Goal: Find contact information: Find contact information

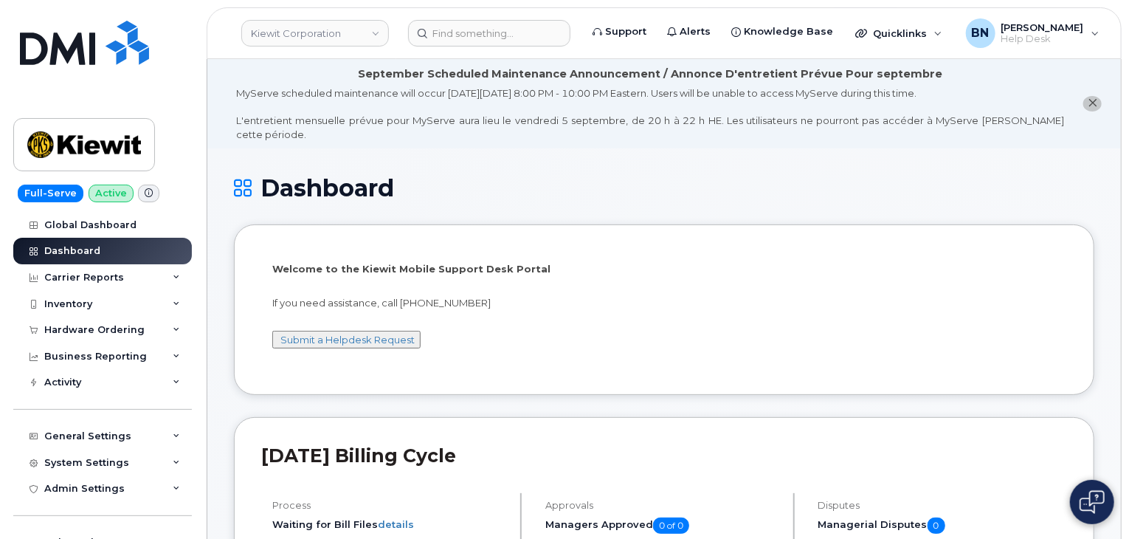
click at [498, 324] on div "Welcome to the [PERSON_NAME] Mobile Support Desk Portal If you need assistance,…" at bounding box center [664, 312] width 784 height 100
click at [473, 353] on li "Welcome to the [PERSON_NAME] Mobile Support Desk Portal If you need assistance,…" at bounding box center [664, 309] width 860 height 170
drag, startPoint x: 431, startPoint y: 287, endPoint x: 485, endPoint y: 283, distance: 54.7
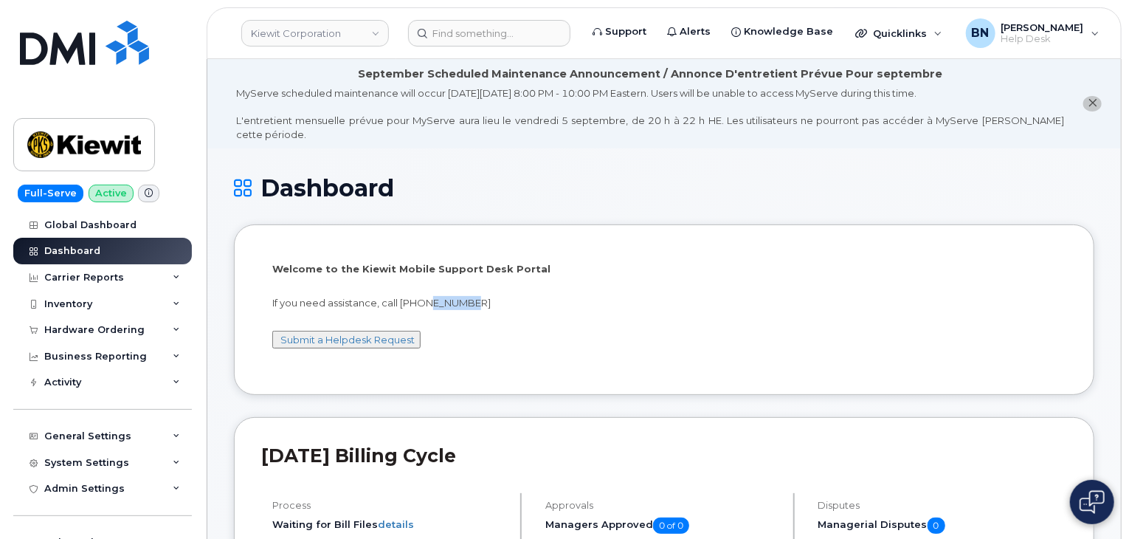
click at [485, 296] on p "If you need assistance, call [PHONE_NUMBER]" at bounding box center [664, 303] width 784 height 14
drag, startPoint x: 402, startPoint y: 290, endPoint x: 490, endPoint y: 284, distance: 88.0
click at [490, 296] on p "If you need assistance, call [PHONE_NUMBER]" at bounding box center [664, 303] width 784 height 14
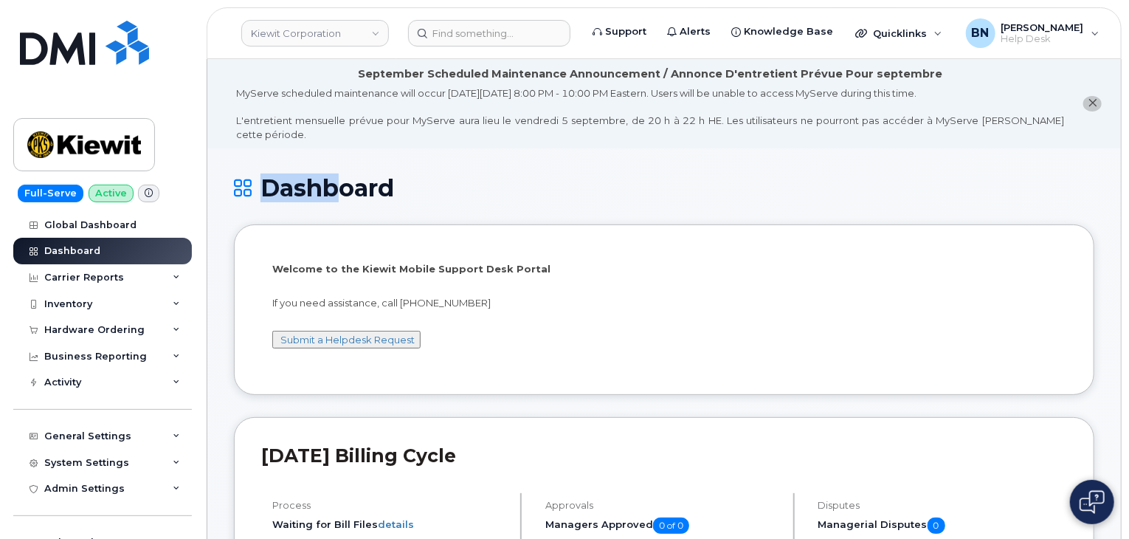
drag, startPoint x: 328, startPoint y: 173, endPoint x: 415, endPoint y: 175, distance: 87.1
click at [415, 175] on h1 "Dashboard" at bounding box center [664, 188] width 860 height 26
click at [388, 176] on h1 "Dashboard" at bounding box center [664, 188] width 860 height 26
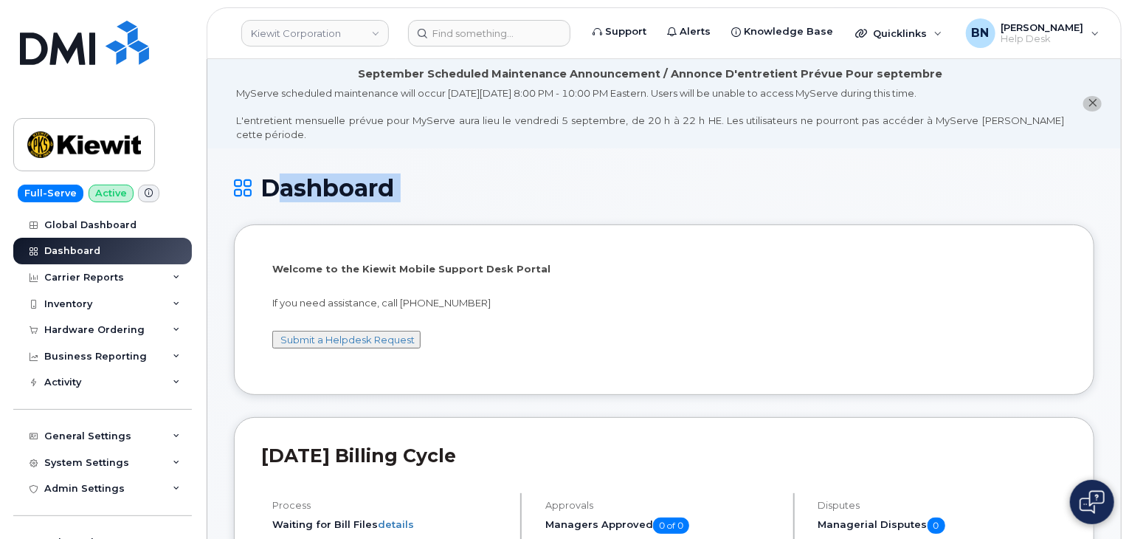
click at [393, 175] on h1 "Dashboard" at bounding box center [664, 188] width 860 height 26
